Goal: Information Seeking & Learning: Understand process/instructions

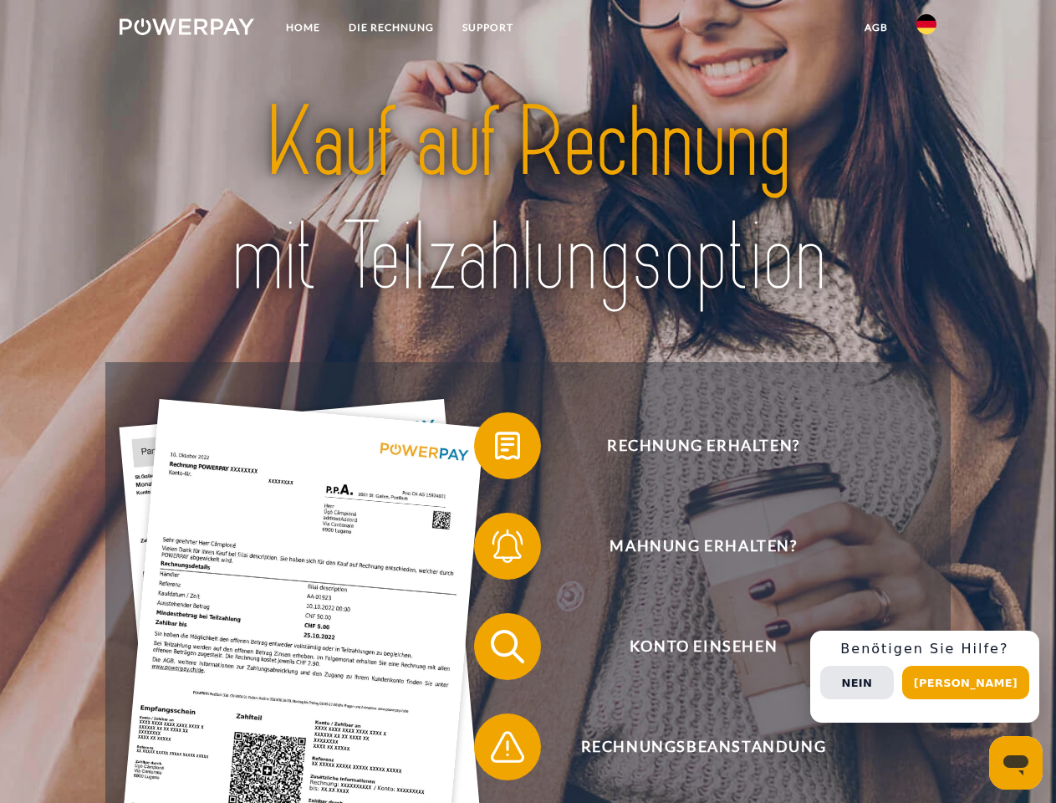
click at [187, 29] on img at bounding box center [187, 26] width 135 height 17
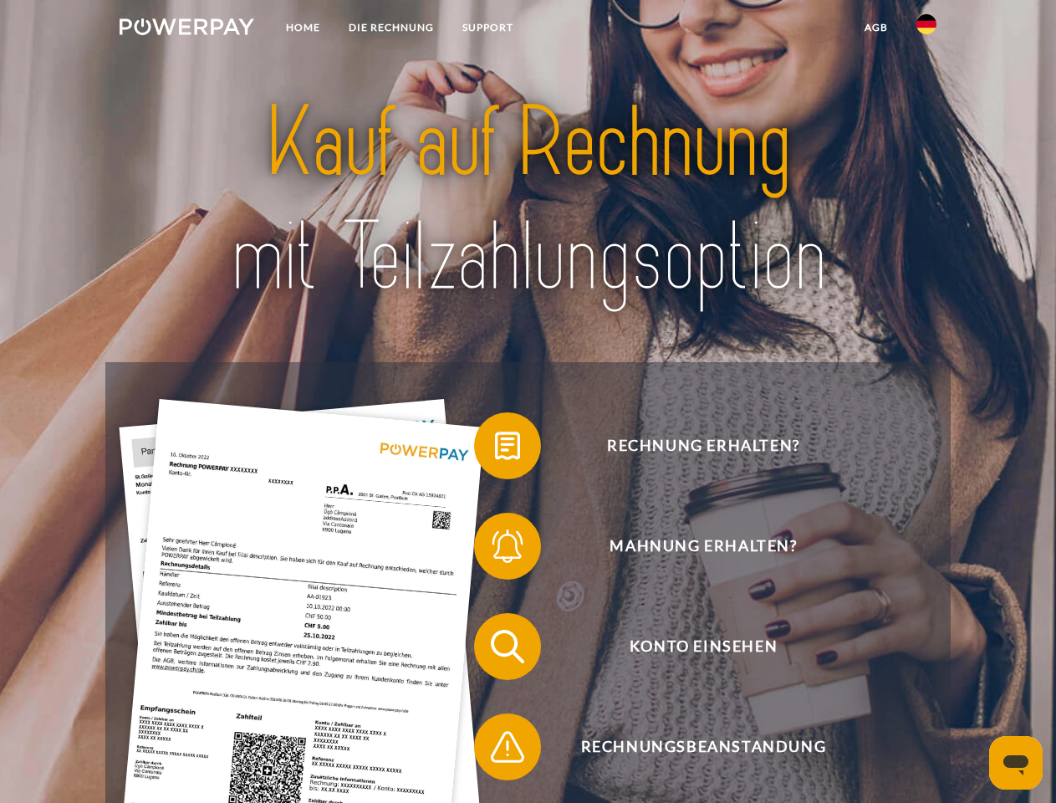
click at [927, 29] on img at bounding box center [927, 24] width 20 height 20
click at [876, 28] on link "agb" at bounding box center [877, 28] width 52 height 30
click at [495, 449] on span at bounding box center [483, 446] width 84 height 84
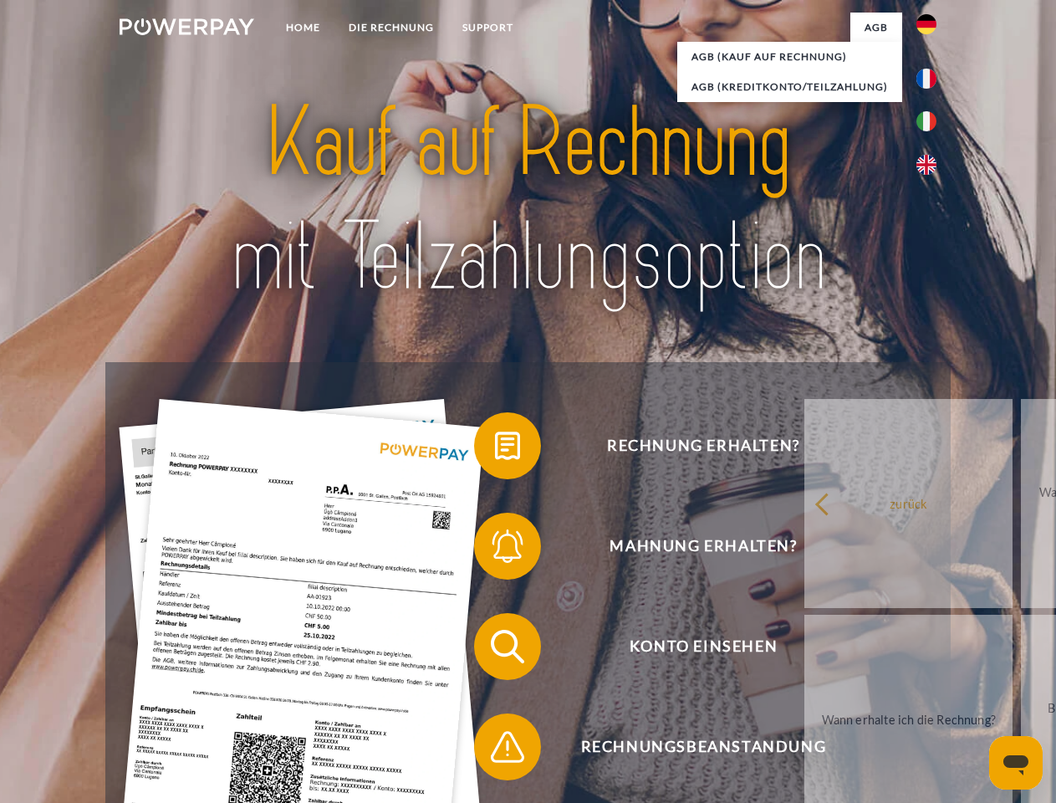
click at [495, 550] on div "Rechnung erhalten? Mahnung erhalten? Konto einsehen" at bounding box center [527, 696] width 845 height 669
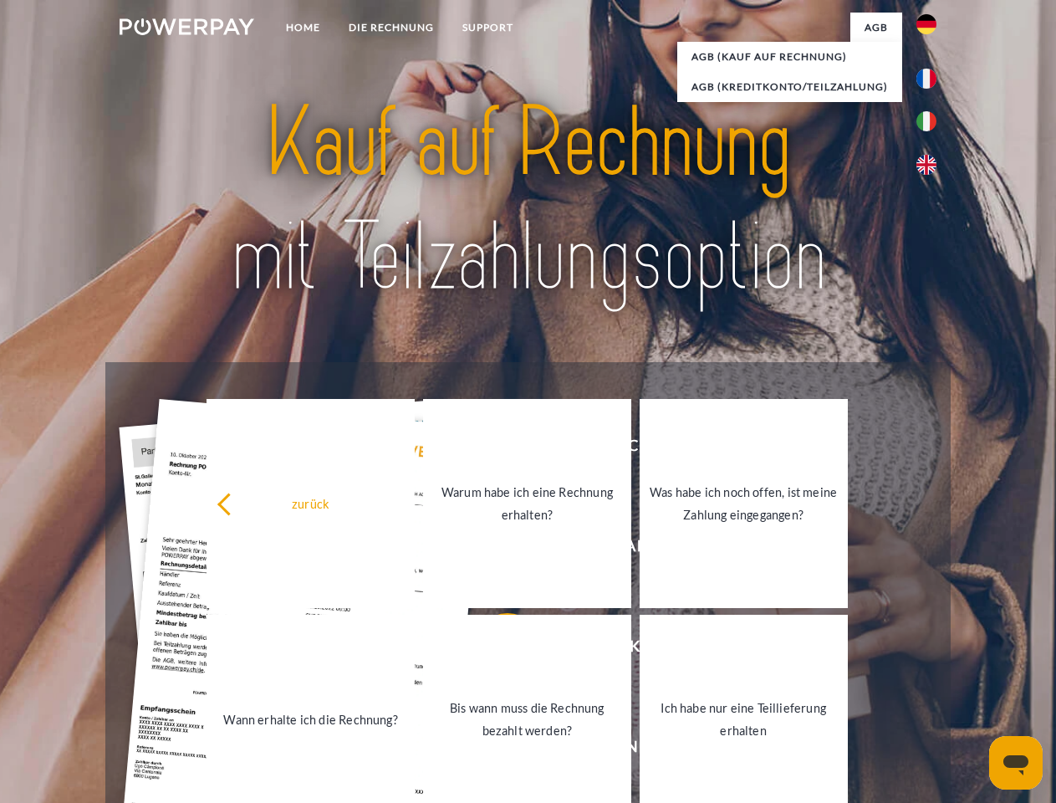
click at [495, 650] on link "Bis wann muss die Rechnung bezahlt werden?" at bounding box center [527, 719] width 208 height 209
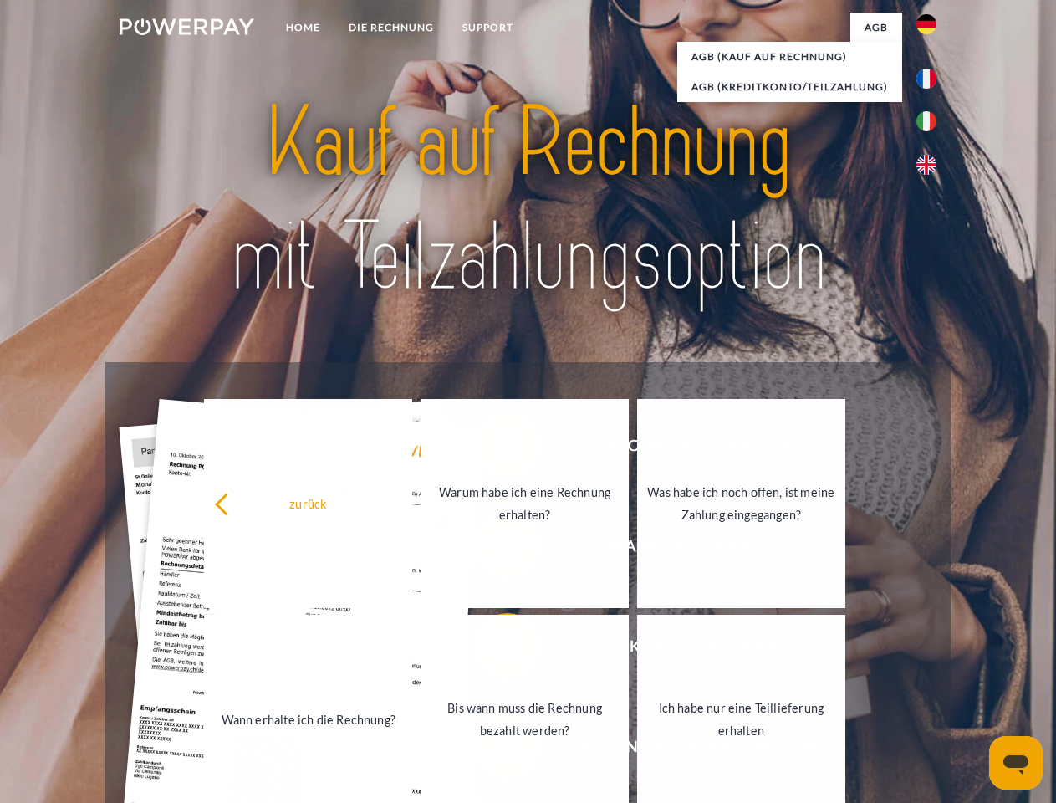
click at [495, 750] on span at bounding box center [483, 747] width 84 height 84
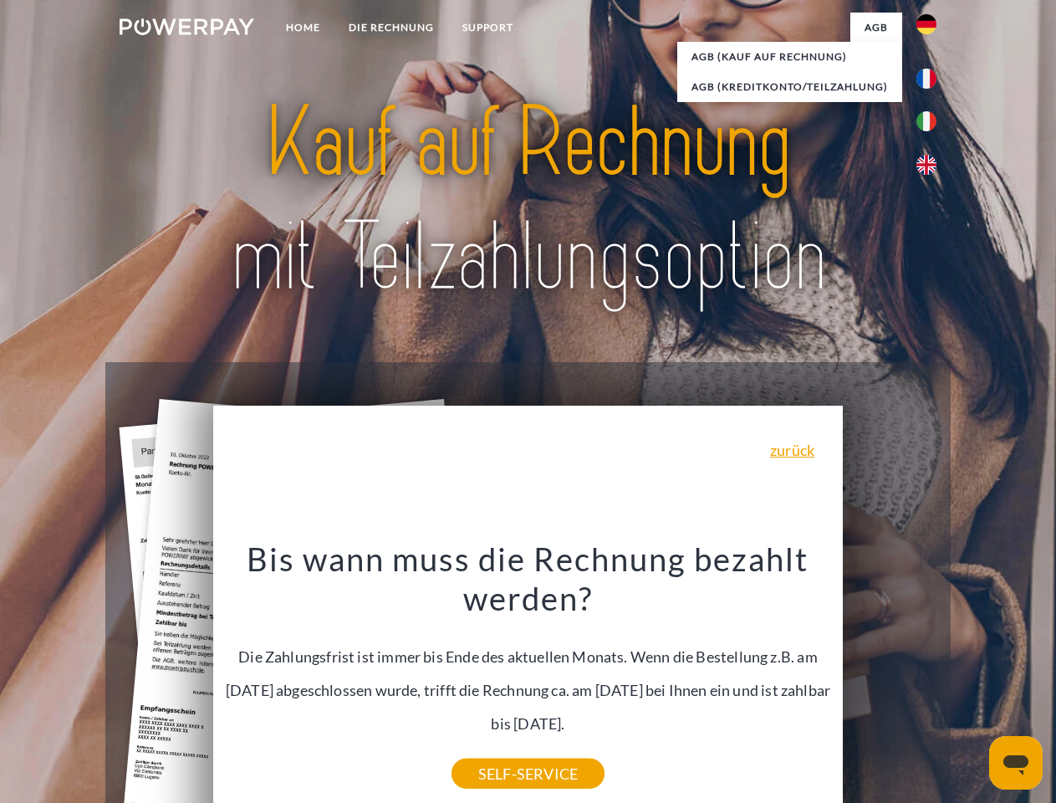
click at [931, 677] on div "Rechnung erhalten? Mahnung erhalten? Konto einsehen" at bounding box center [527, 696] width 845 height 669
click at [890, 680] on span "Konto einsehen" at bounding box center [703, 646] width 410 height 67
click at [972, 682] on header "Home DIE RECHNUNG SUPPORT" at bounding box center [528, 577] width 1056 height 1155
